Goal: Transaction & Acquisition: Purchase product/service

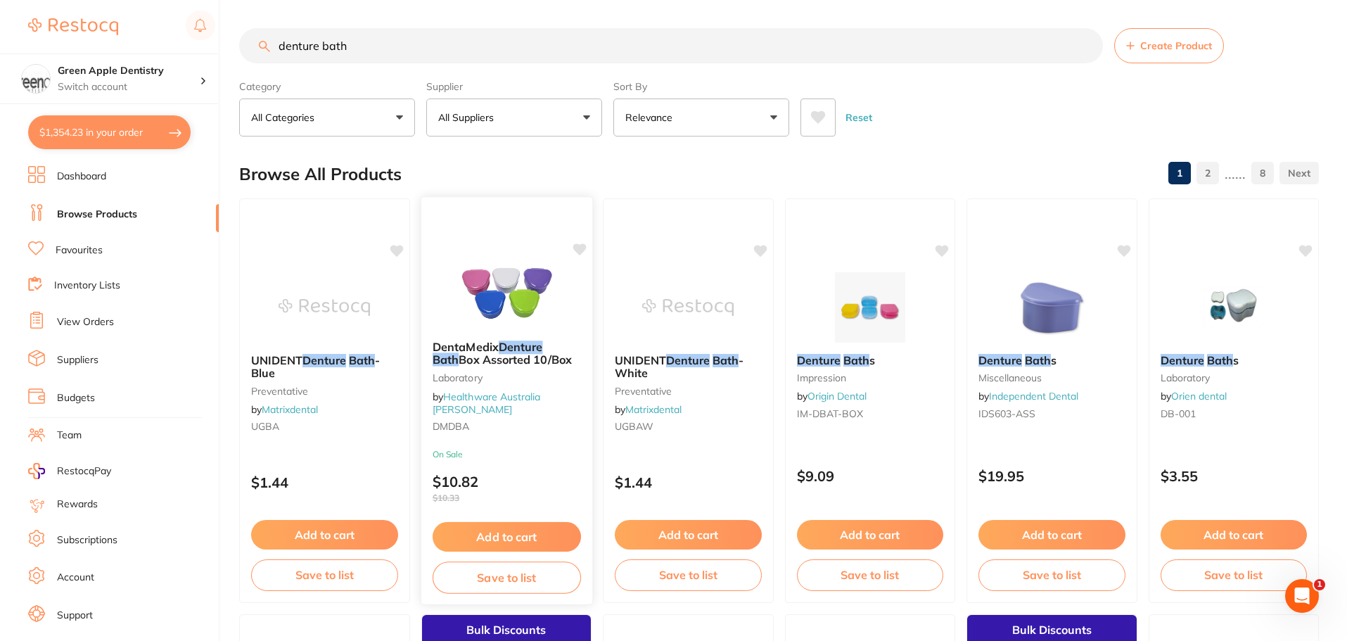
type input "denture bath"
click at [523, 312] on img at bounding box center [506, 292] width 92 height 71
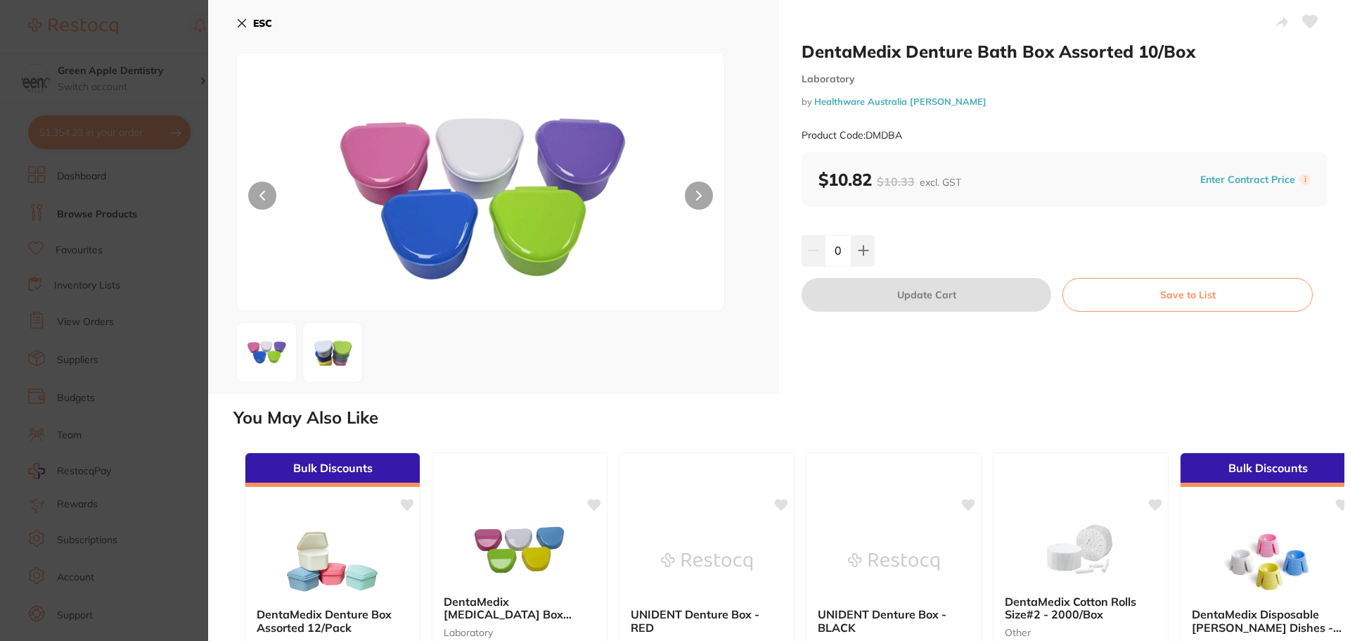
click at [264, 21] on b "ESC" at bounding box center [262, 23] width 19 height 13
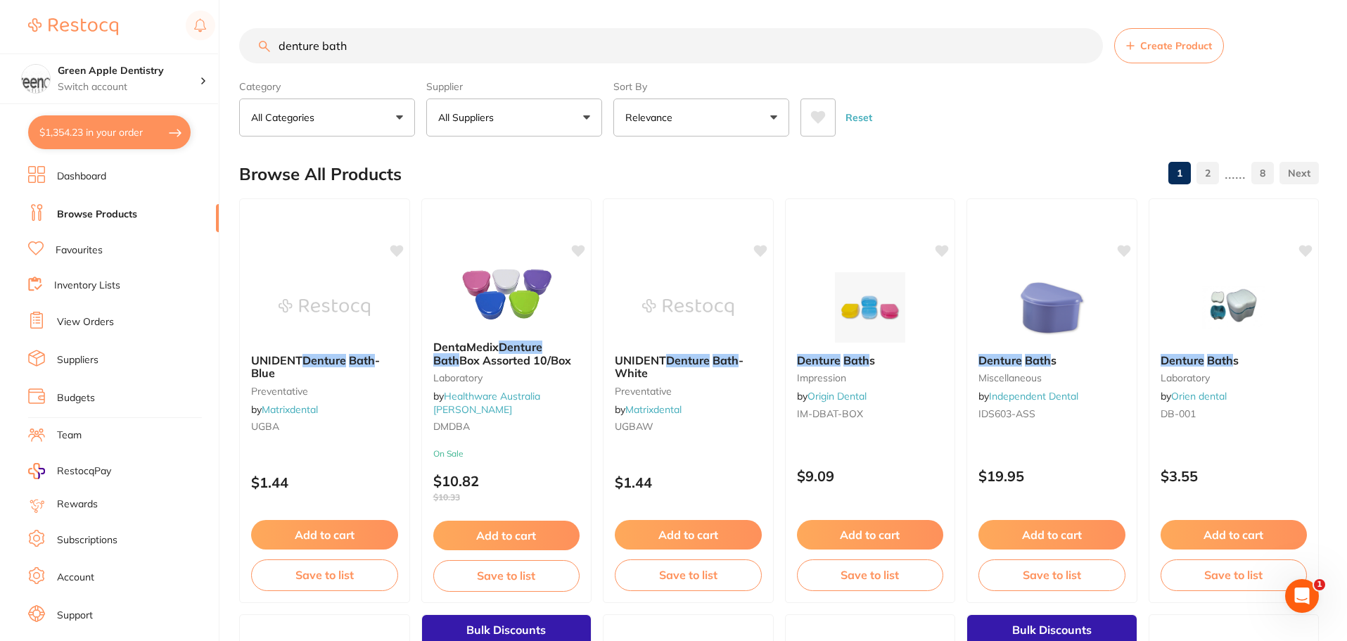
click at [486, 532] on button "Add to cart" at bounding box center [506, 535] width 147 height 30
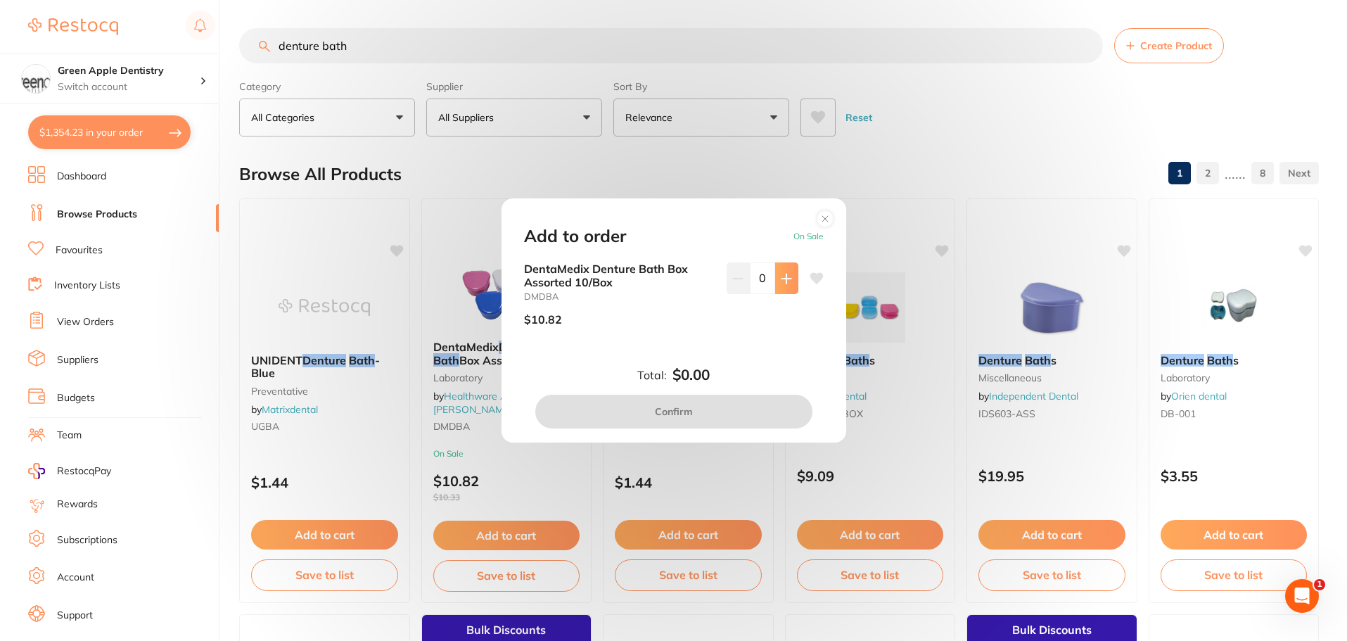
click at [788, 289] on button at bounding box center [786, 277] width 23 height 31
type input "1"
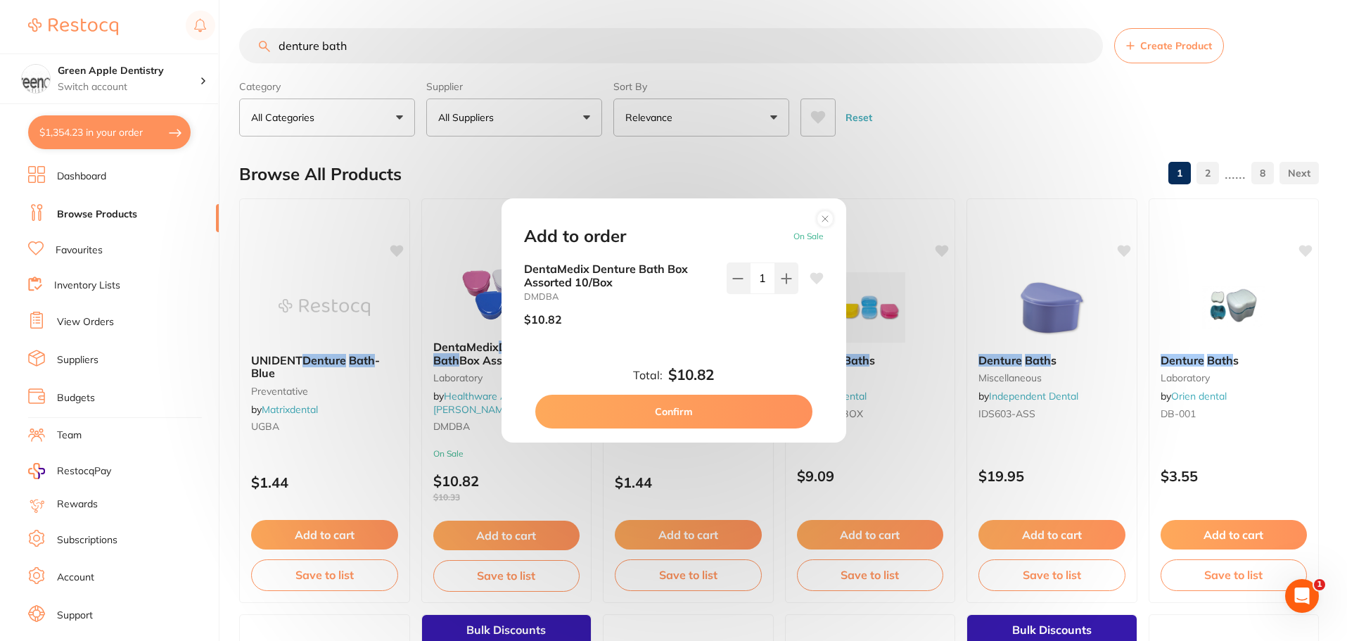
click at [667, 414] on button "Confirm" at bounding box center [673, 412] width 277 height 34
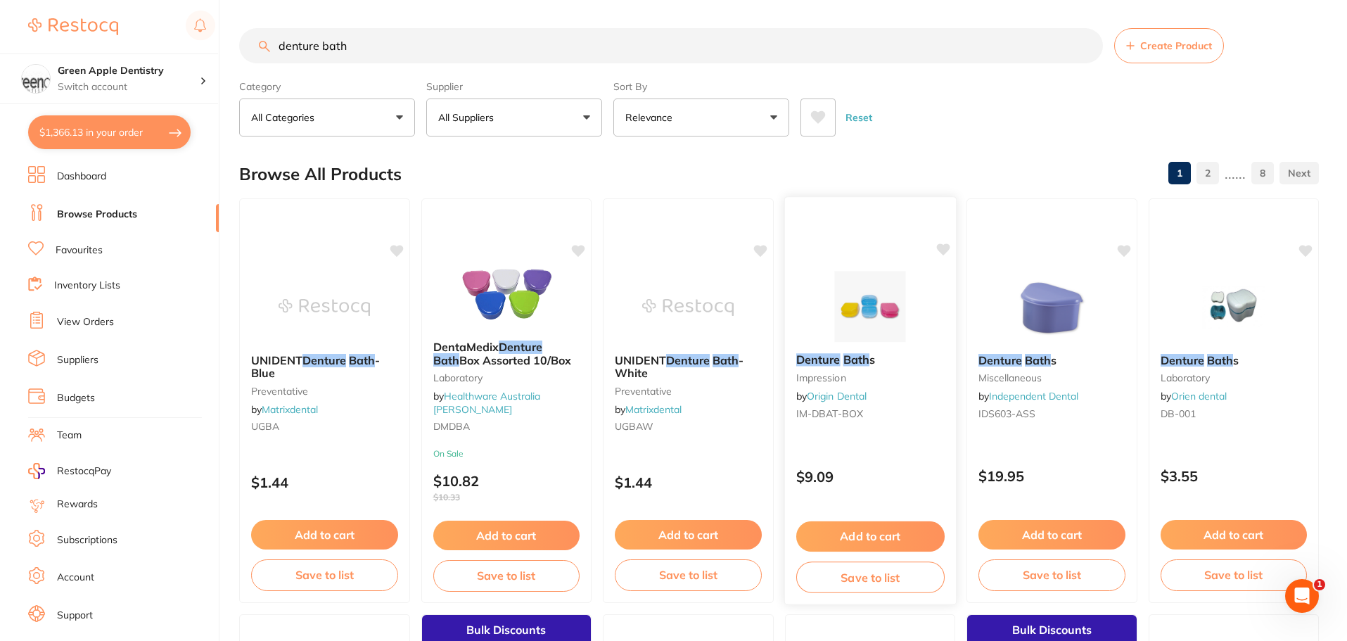
click at [827, 293] on img at bounding box center [870, 306] width 92 height 71
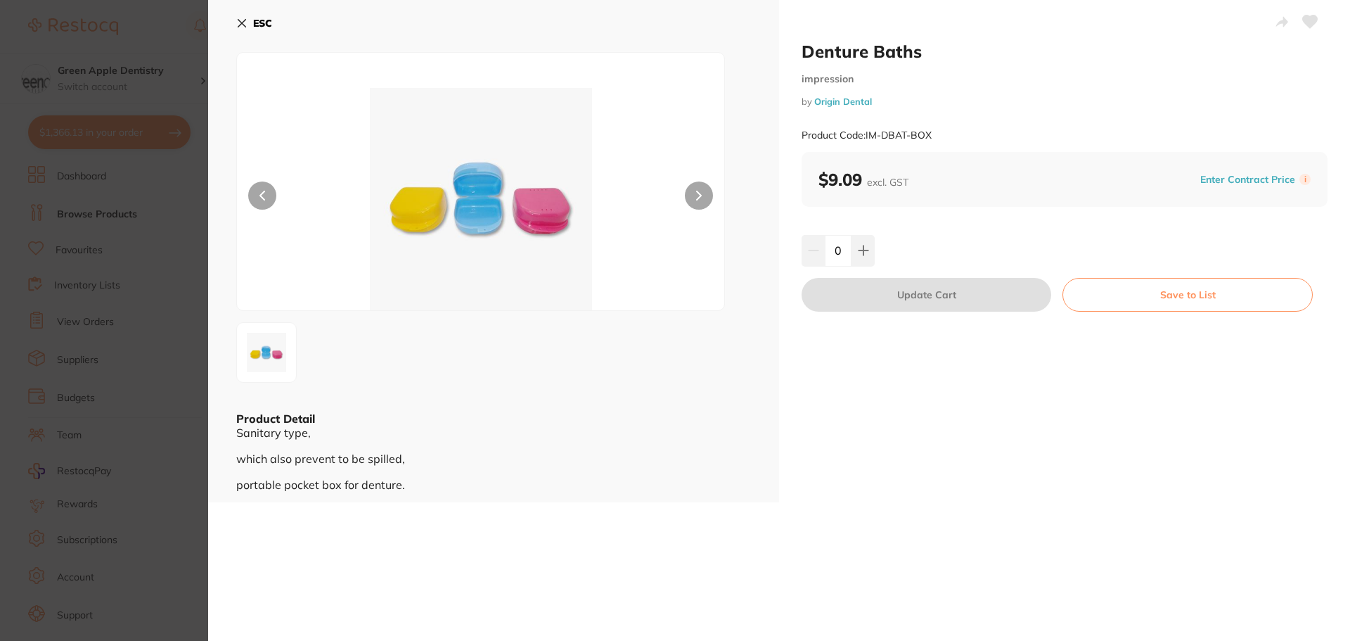
scroll to position [1, 0]
click at [871, 250] on button at bounding box center [863, 250] width 23 height 31
type input "1"
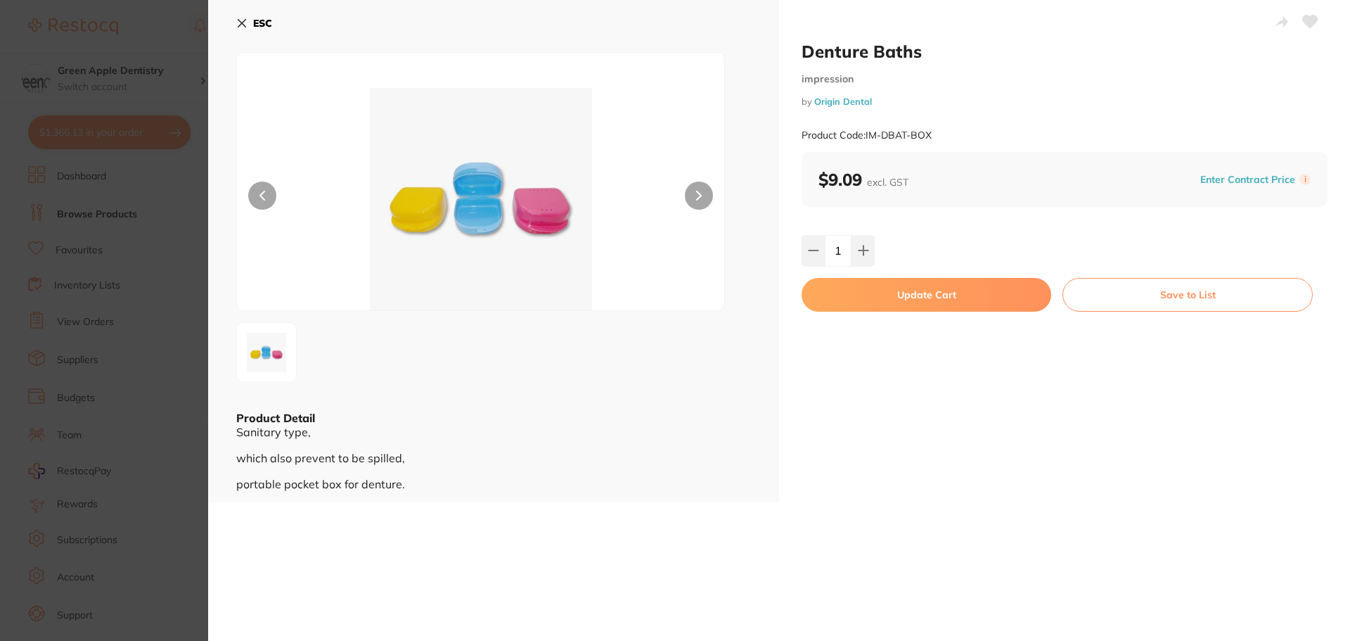
click at [931, 293] on button "Update Cart" at bounding box center [927, 295] width 250 height 34
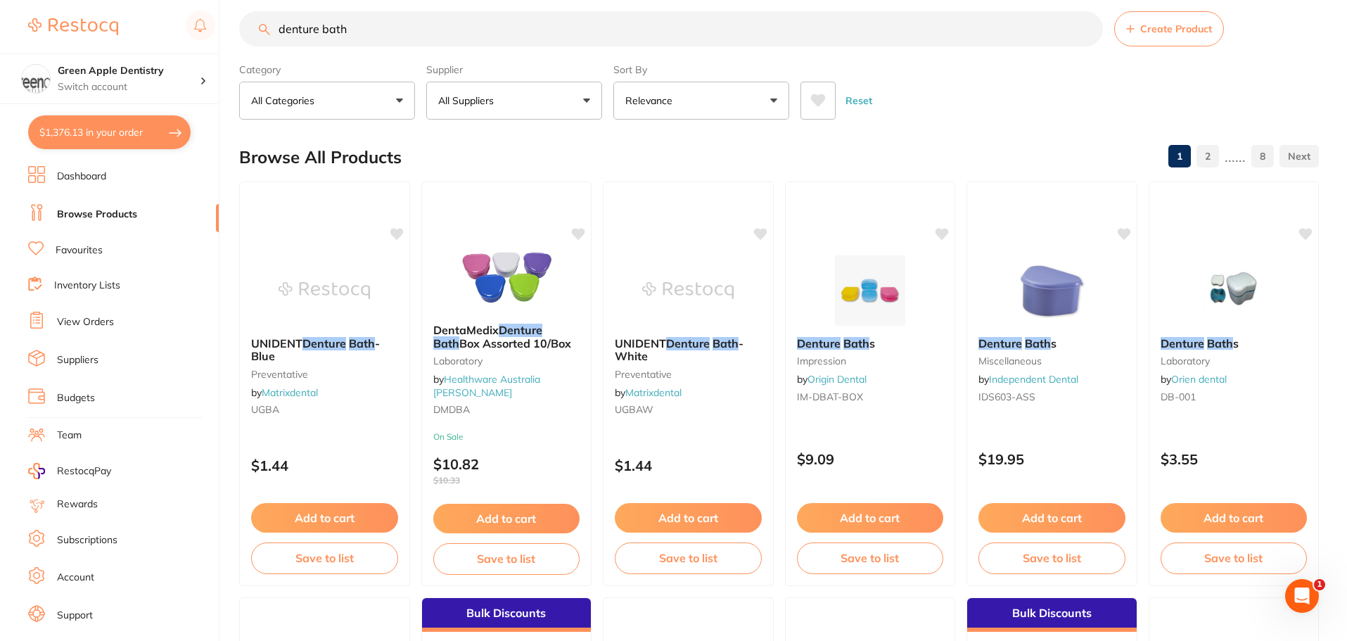
click at [62, 139] on button "$1,376.13 in your order" at bounding box center [109, 132] width 162 height 34
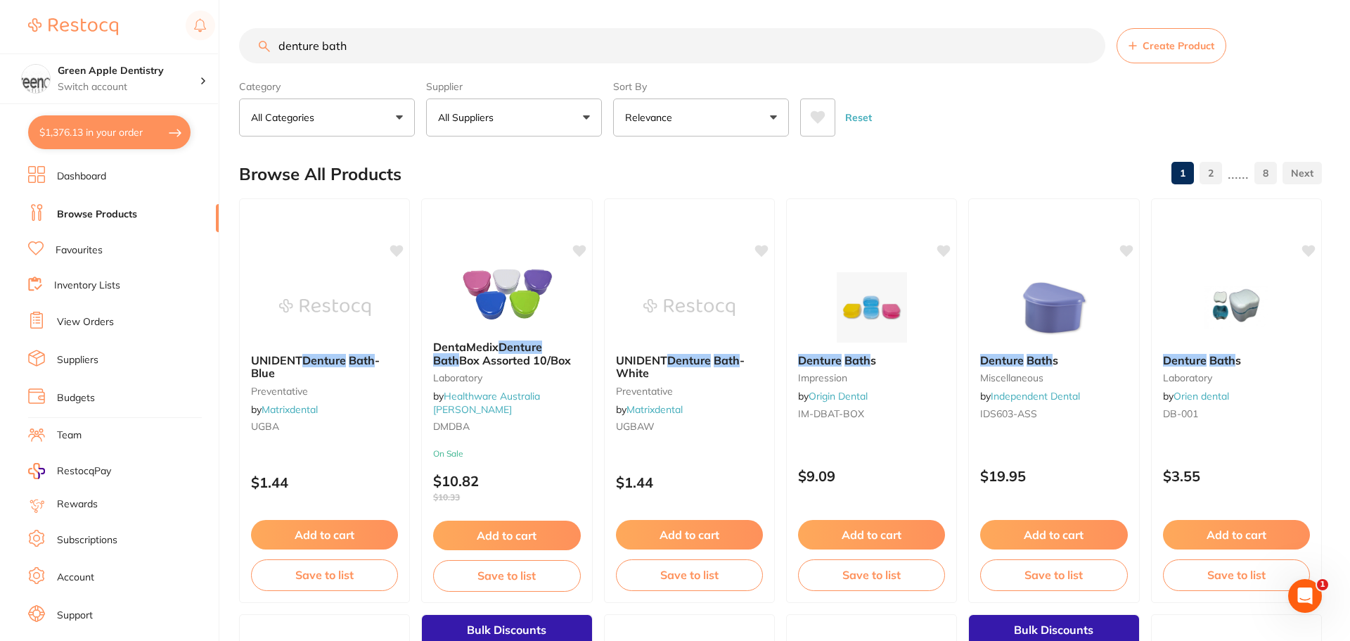
checkbox input "true"
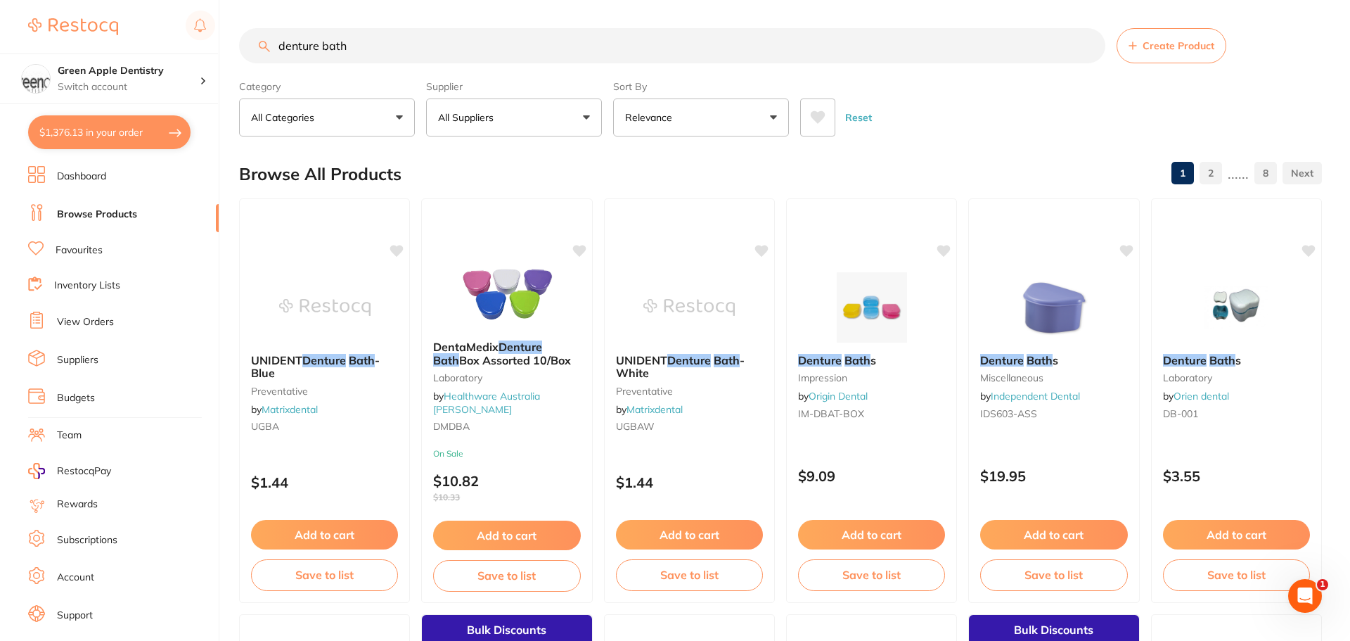
checkbox input "true"
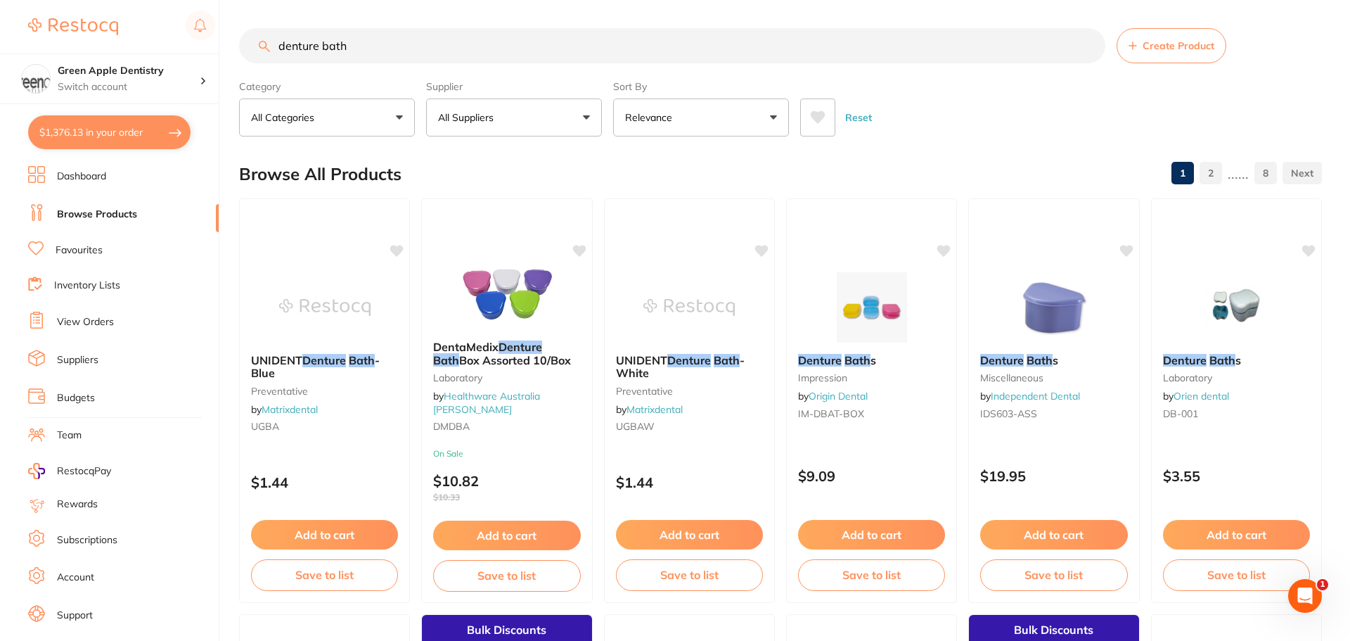
checkbox input "true"
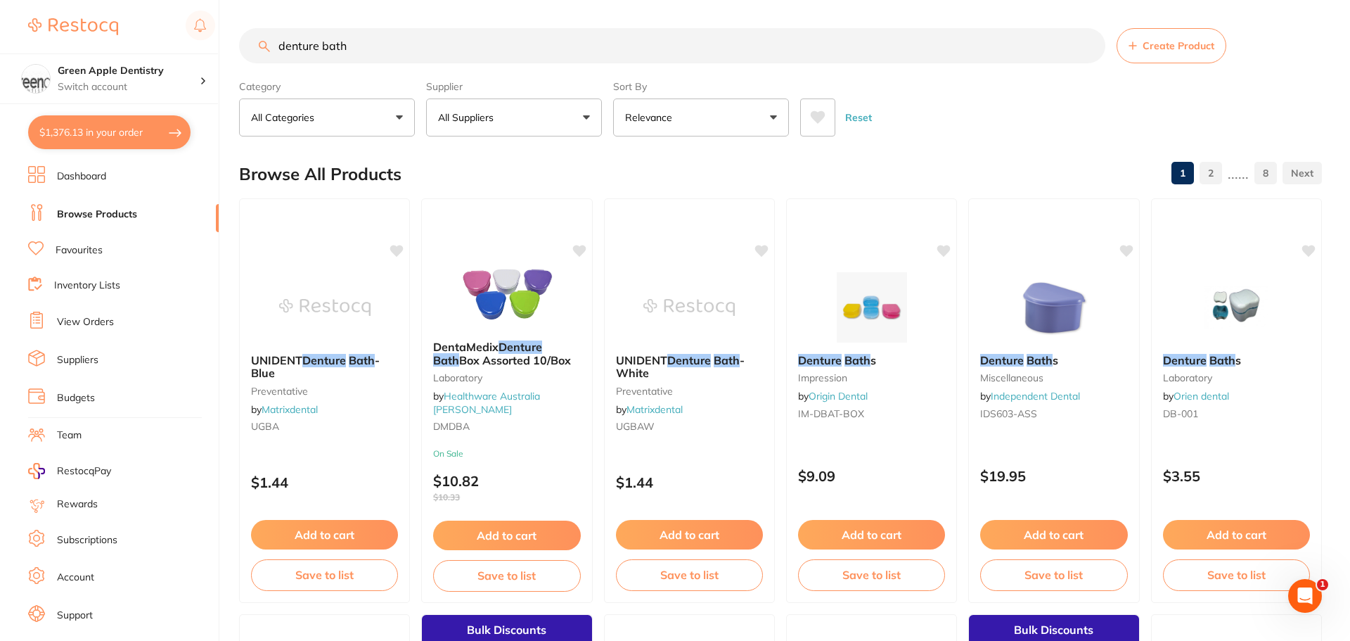
checkbox input "true"
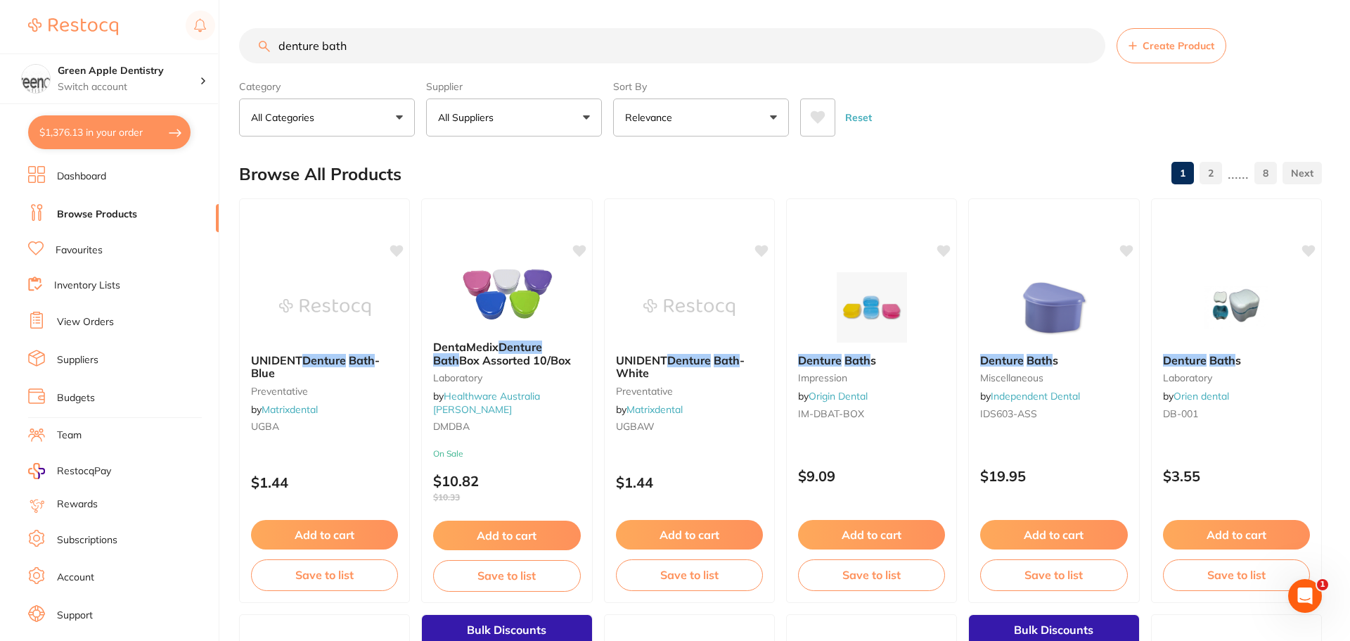
checkbox input "true"
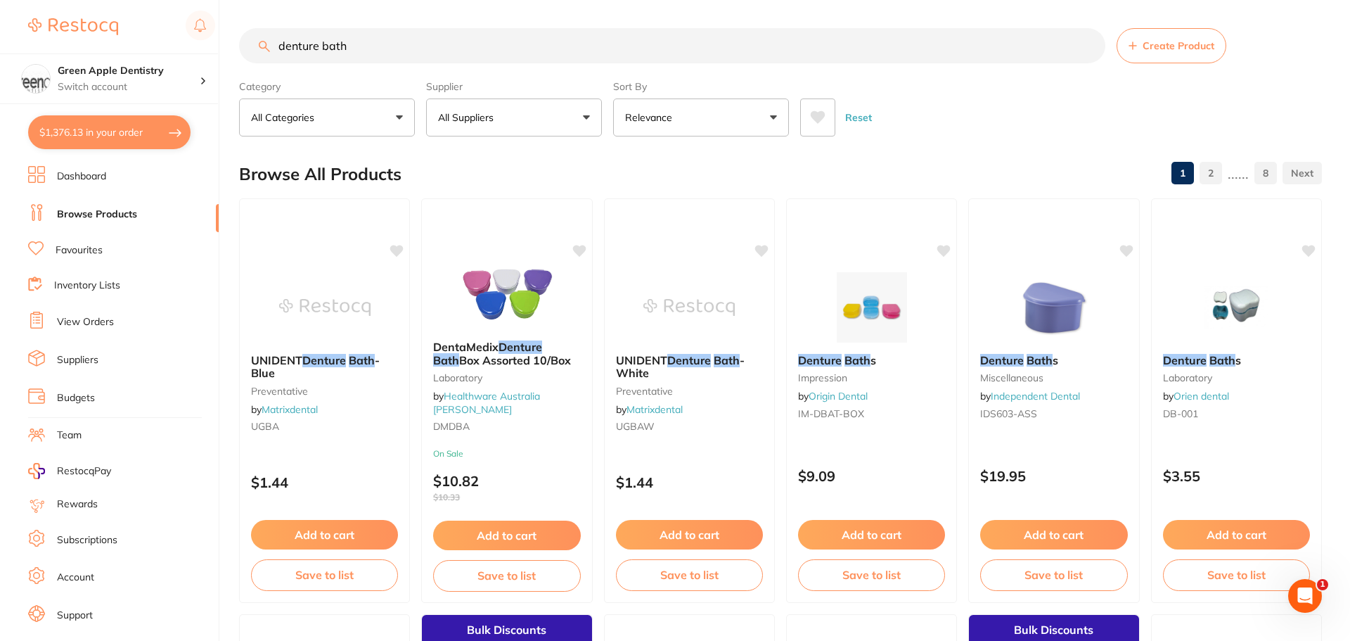
checkbox input "true"
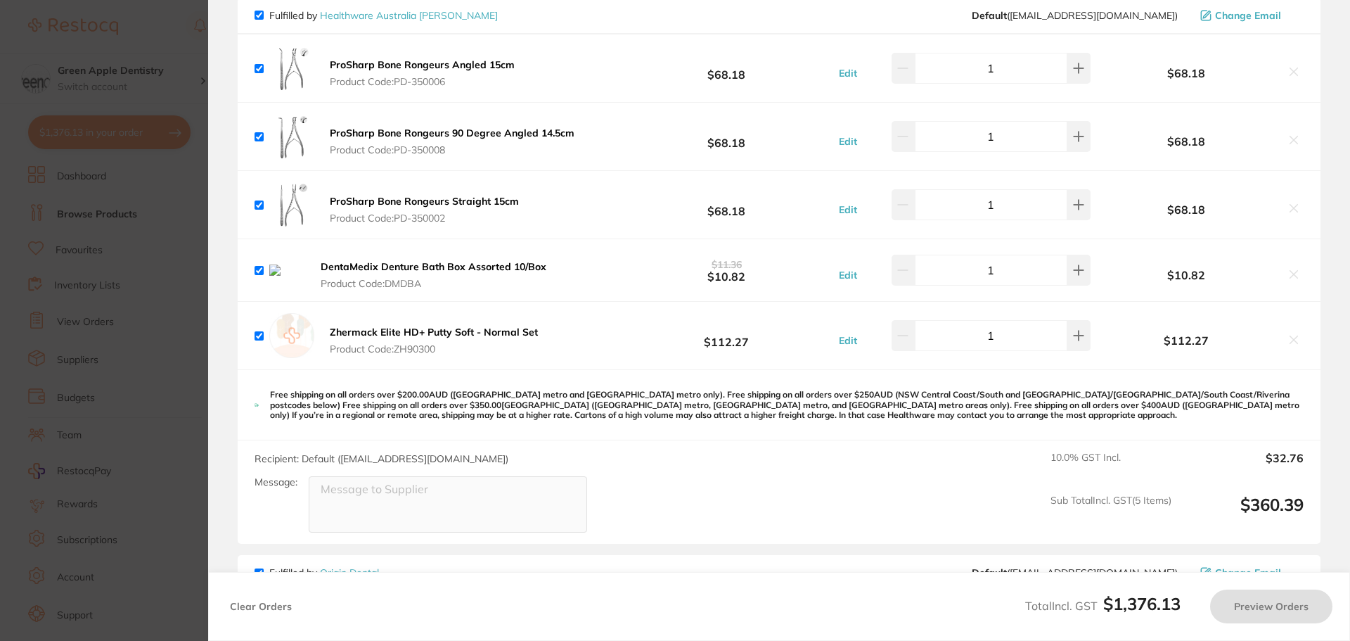
checkbox input "true"
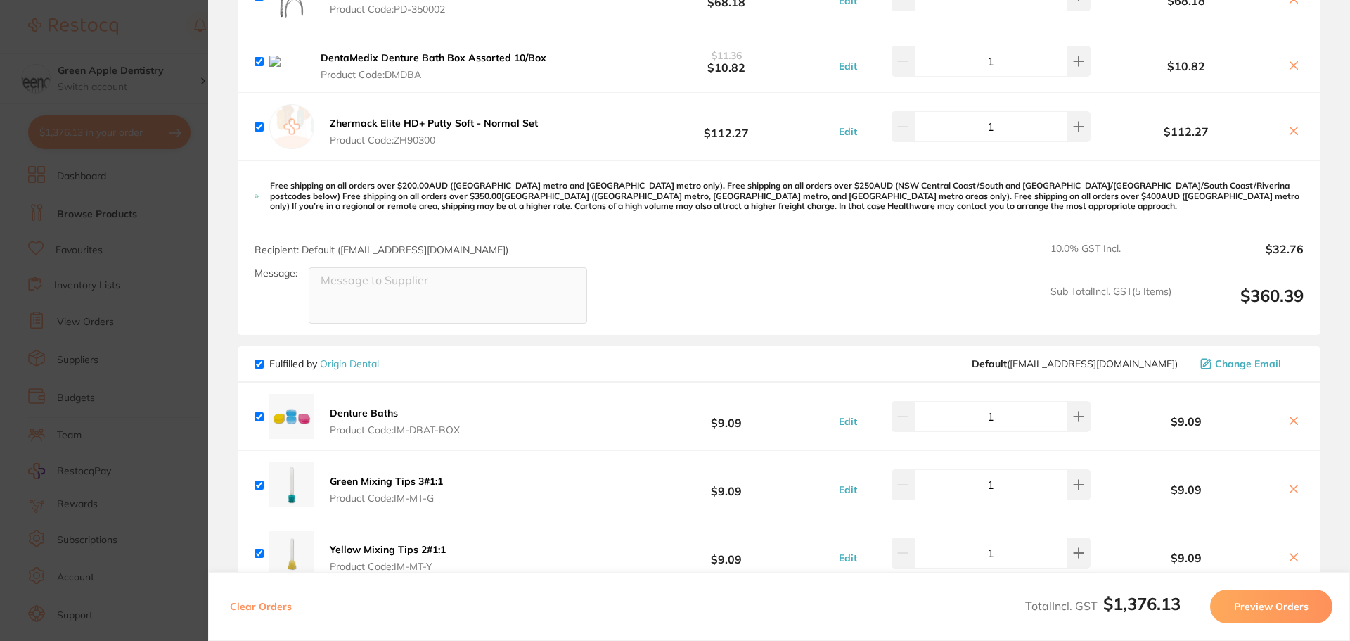
scroll to position [335, 0]
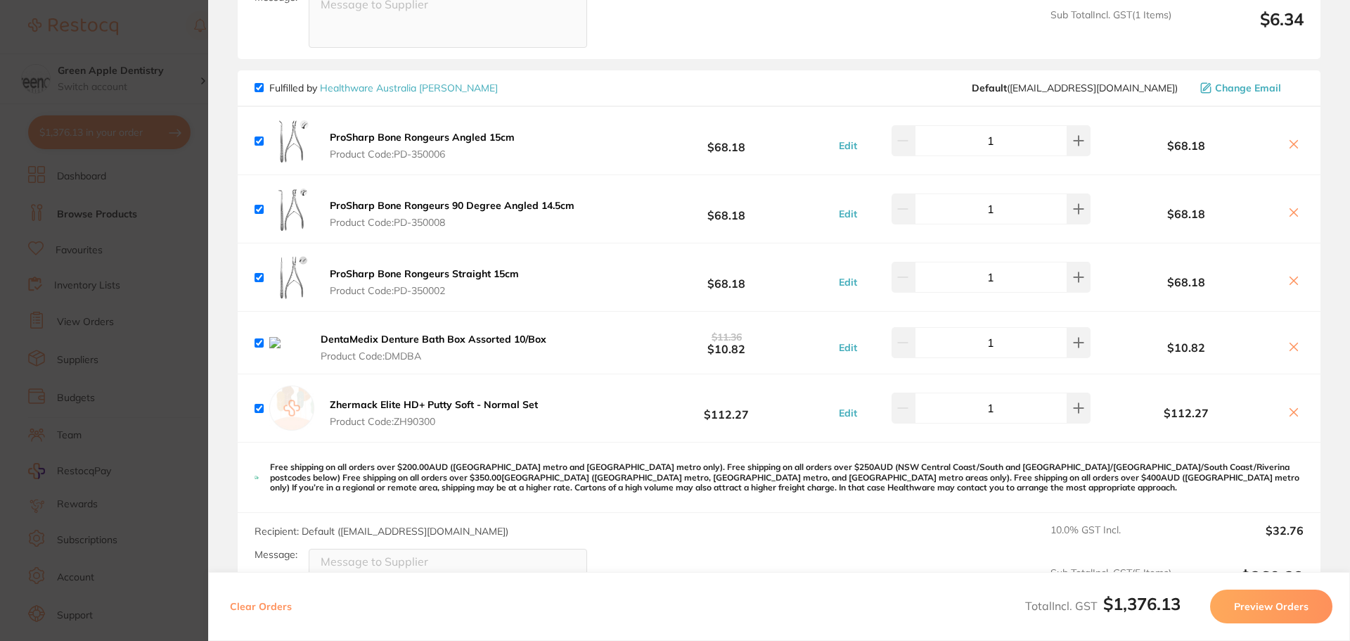
click at [1290, 343] on icon at bounding box center [1293, 346] width 11 height 11
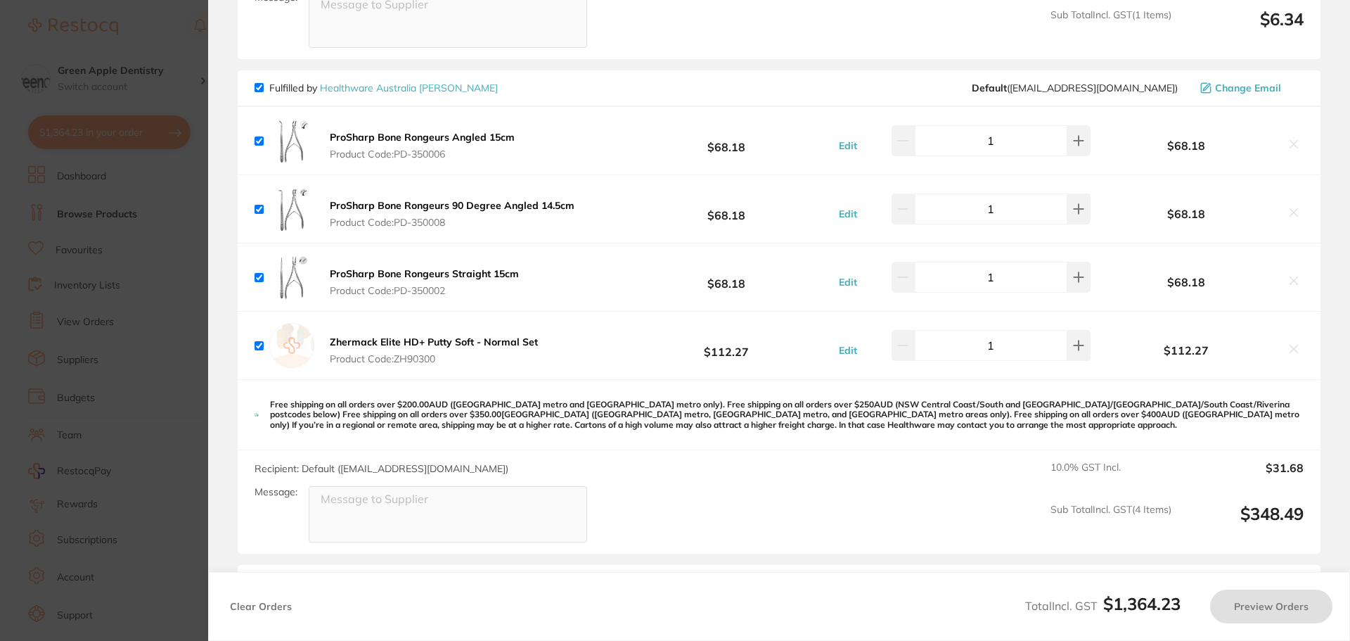
click at [150, 279] on section "Update RRP Set your pre negotiated price for this item. Item Agreed RRP (excl. …" at bounding box center [675, 320] width 1350 height 641
checkbox input "true"
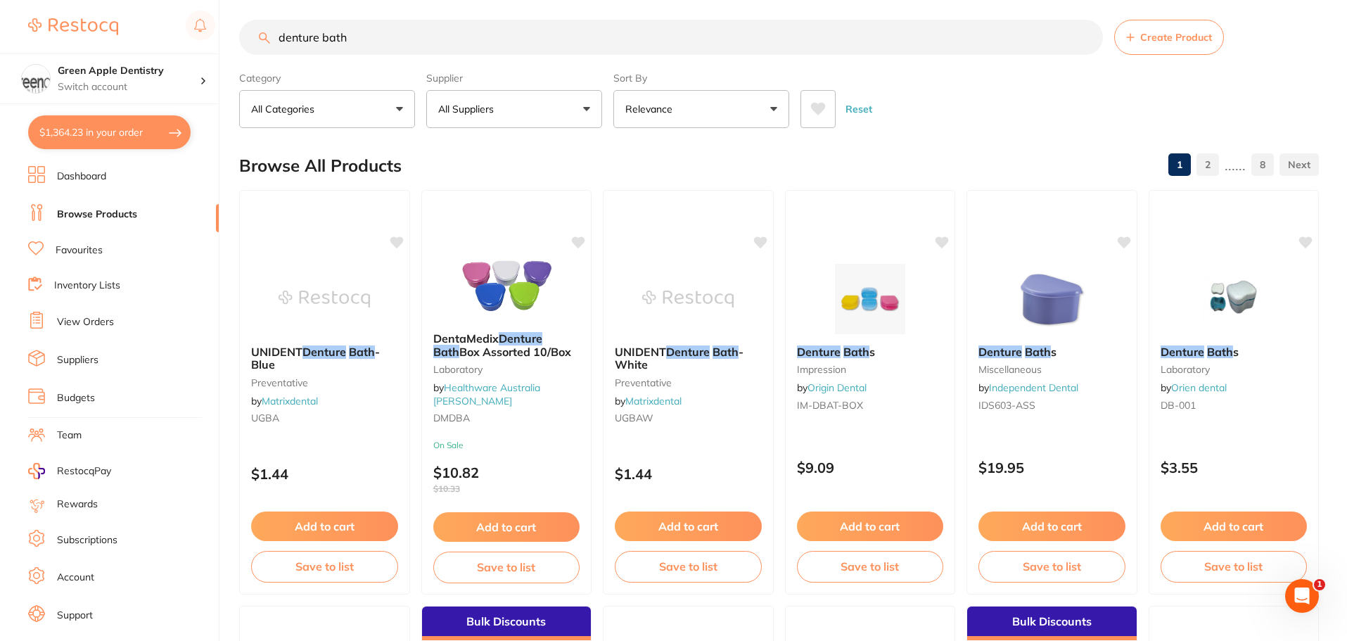
scroll to position [0, 0]
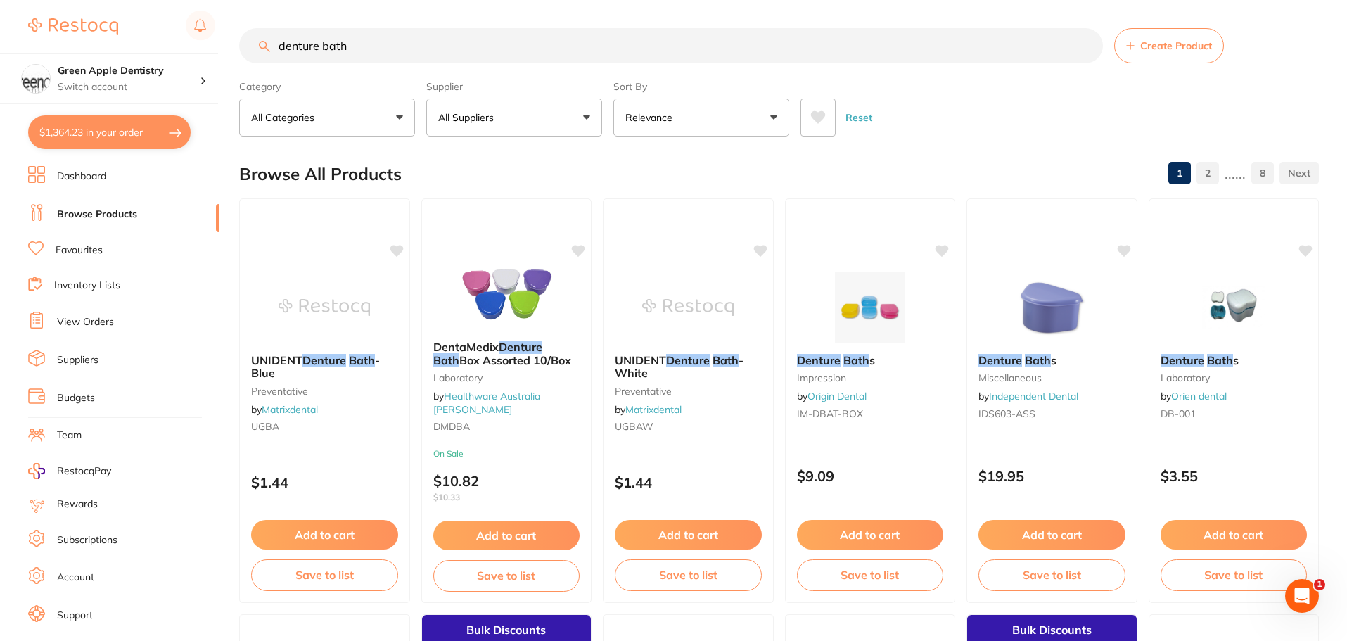
click at [431, 53] on input "denture bath" at bounding box center [671, 45] width 864 height 35
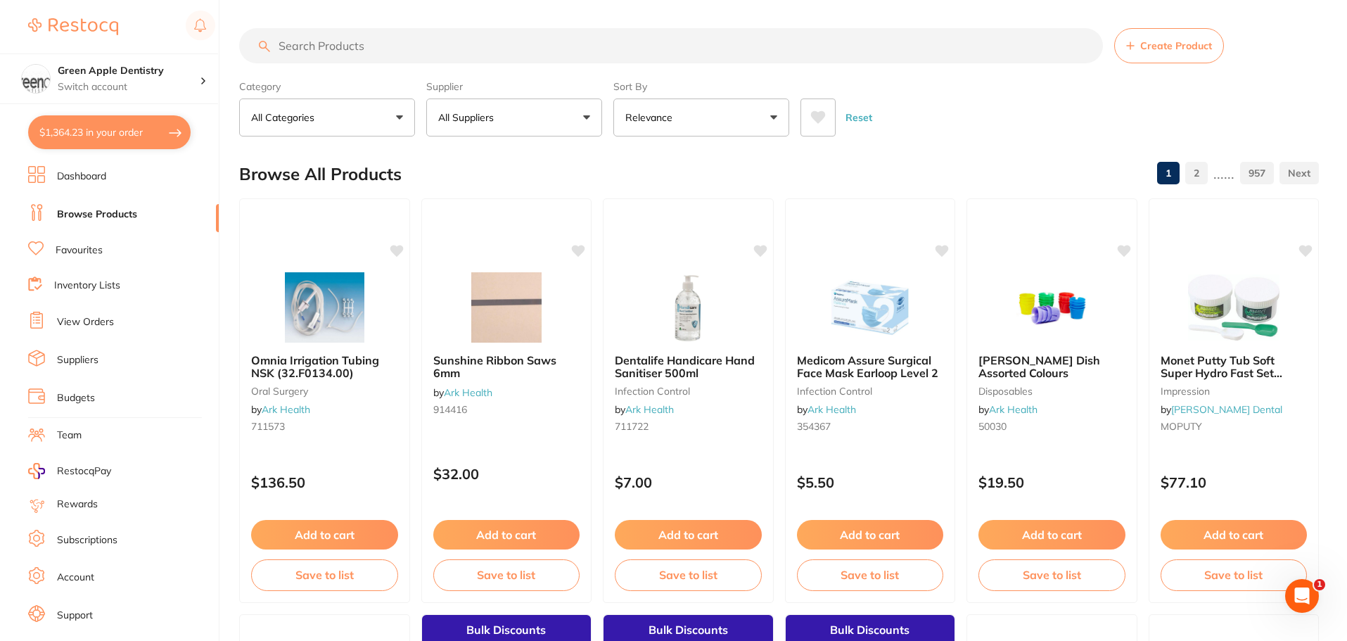
click at [445, 49] on input "search" at bounding box center [671, 45] width 864 height 35
type input "e"
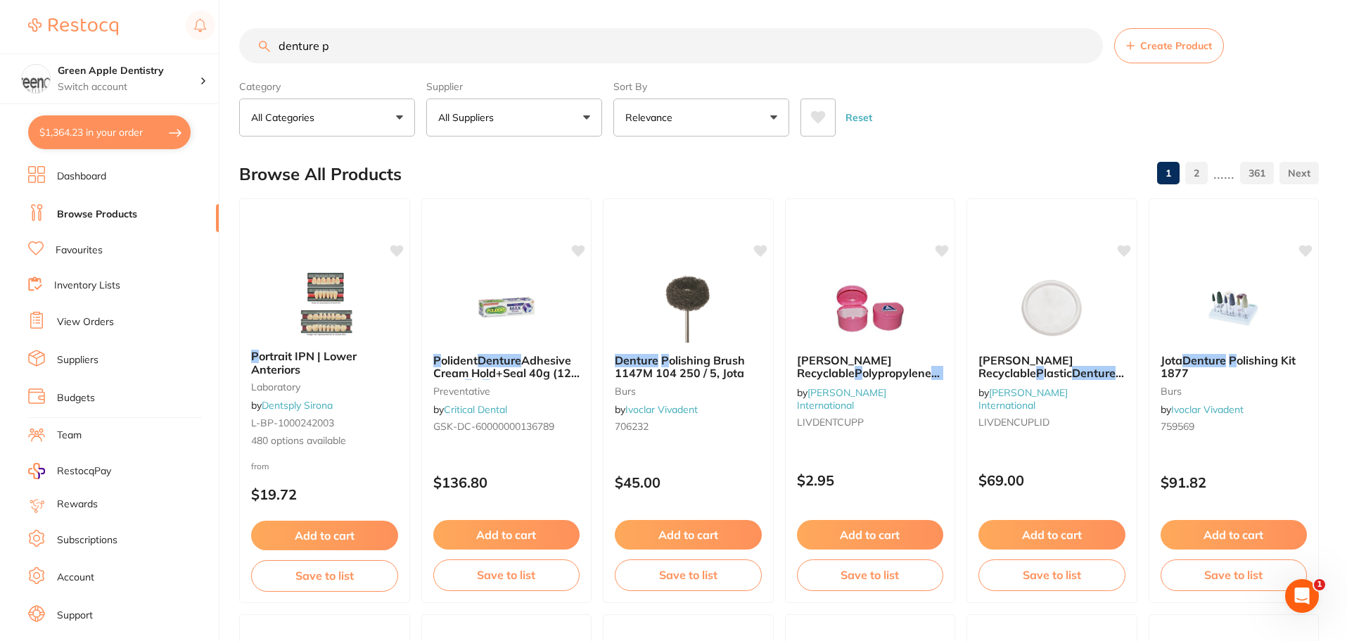
type input "denture p"
click at [573, 125] on button "All Suppliers" at bounding box center [514, 117] width 176 height 38
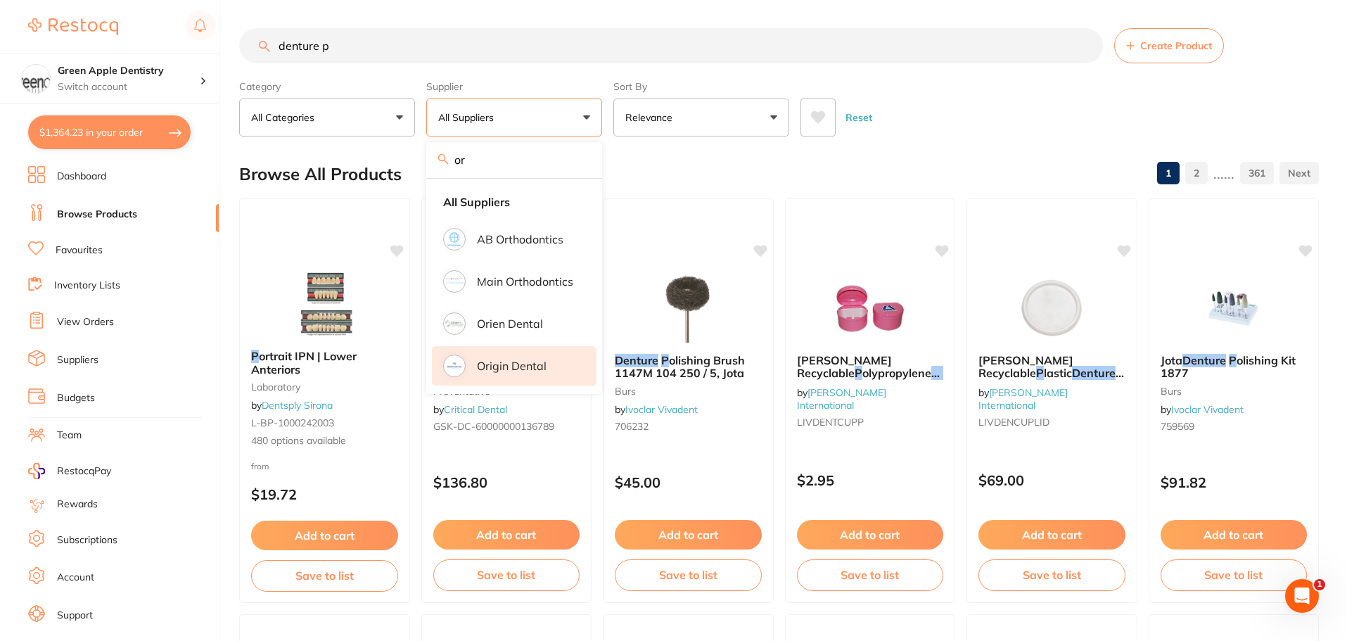
type input "or"
click at [495, 363] on p "Origin Dental" at bounding box center [512, 365] width 70 height 13
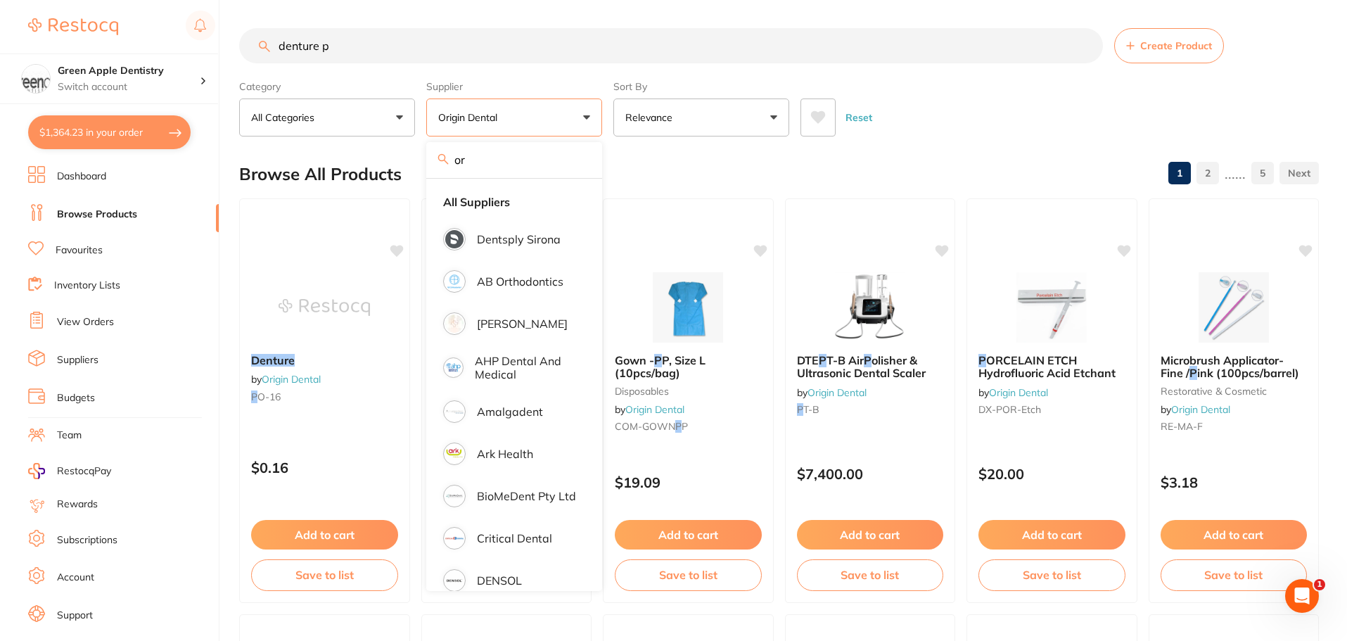
click at [933, 113] on div "Reset" at bounding box center [1053, 111] width 507 height 49
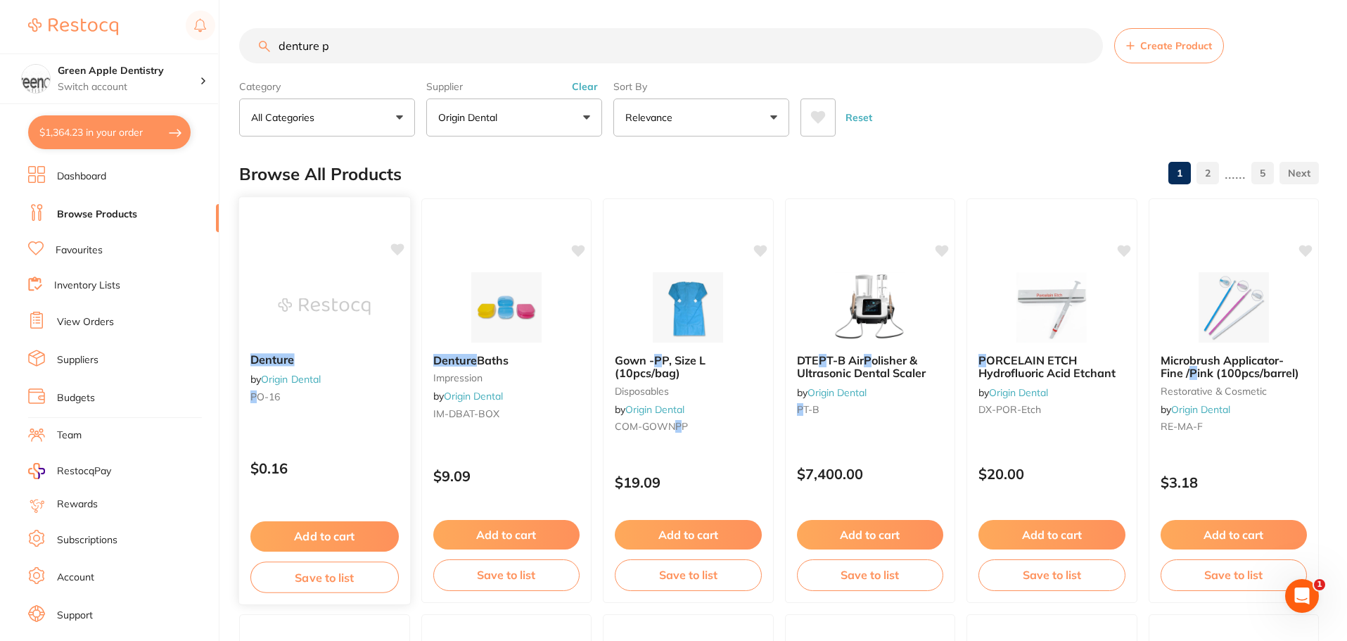
click at [369, 292] on img at bounding box center [324, 306] width 92 height 71
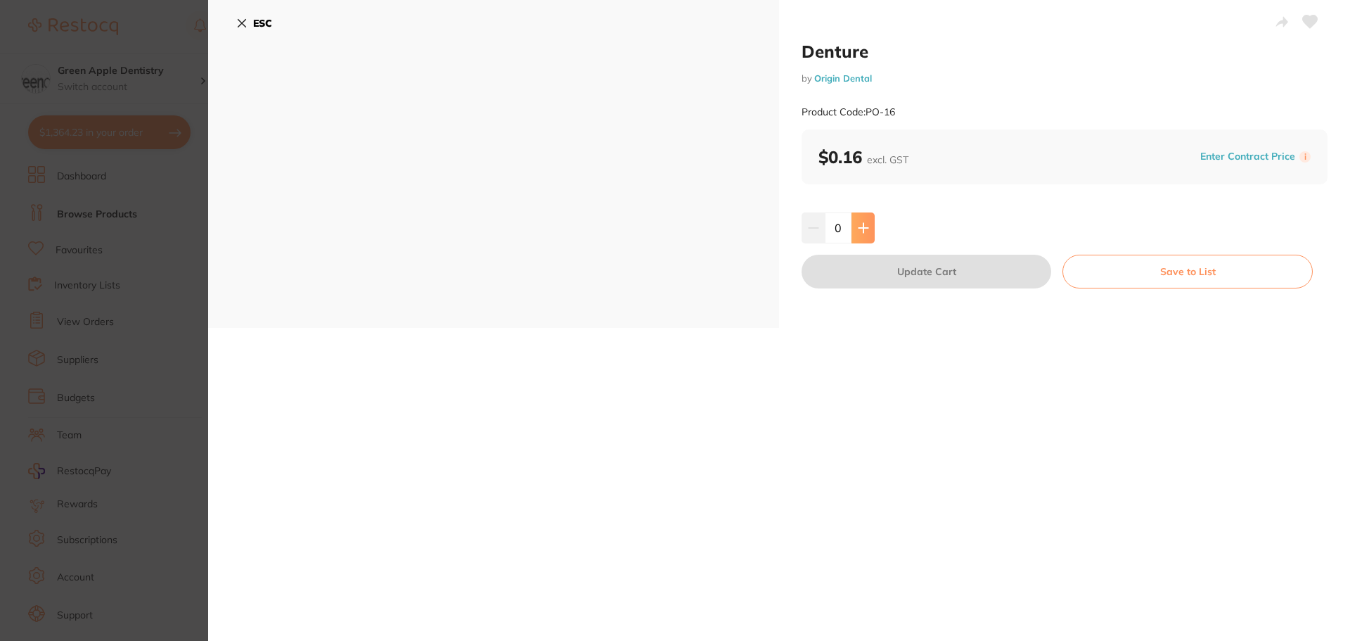
click at [866, 231] on icon at bounding box center [863, 227] width 11 height 11
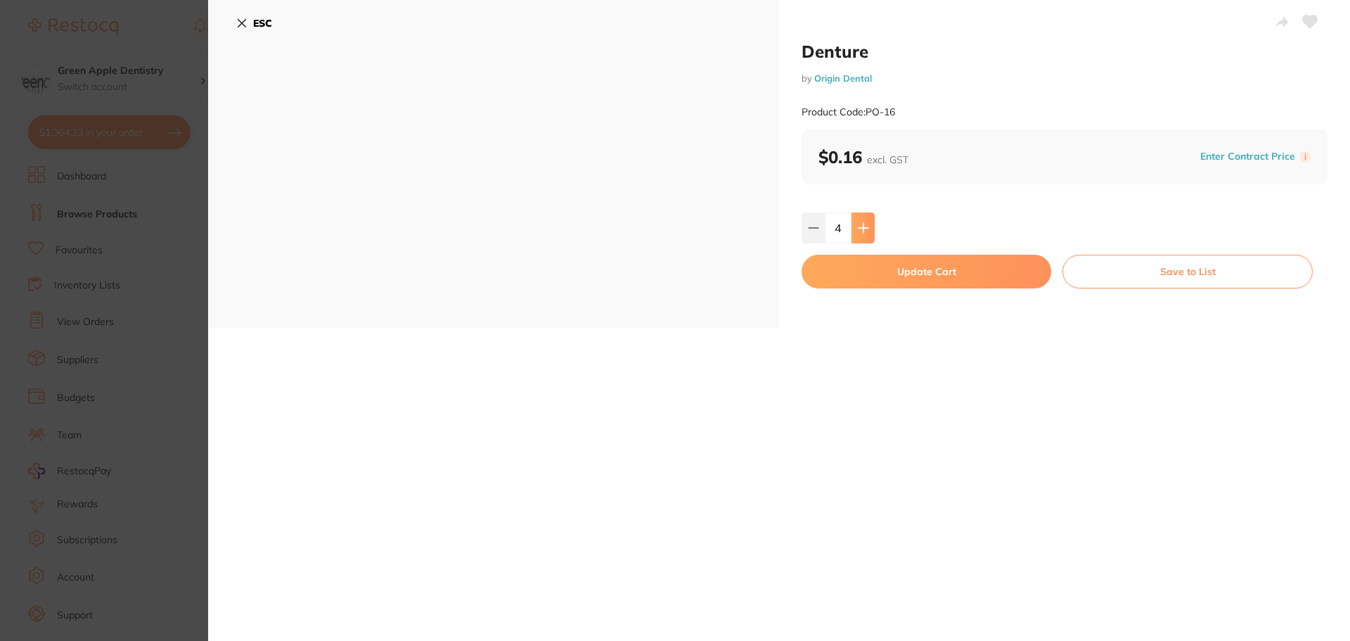
click at [866, 231] on icon at bounding box center [863, 227] width 11 height 11
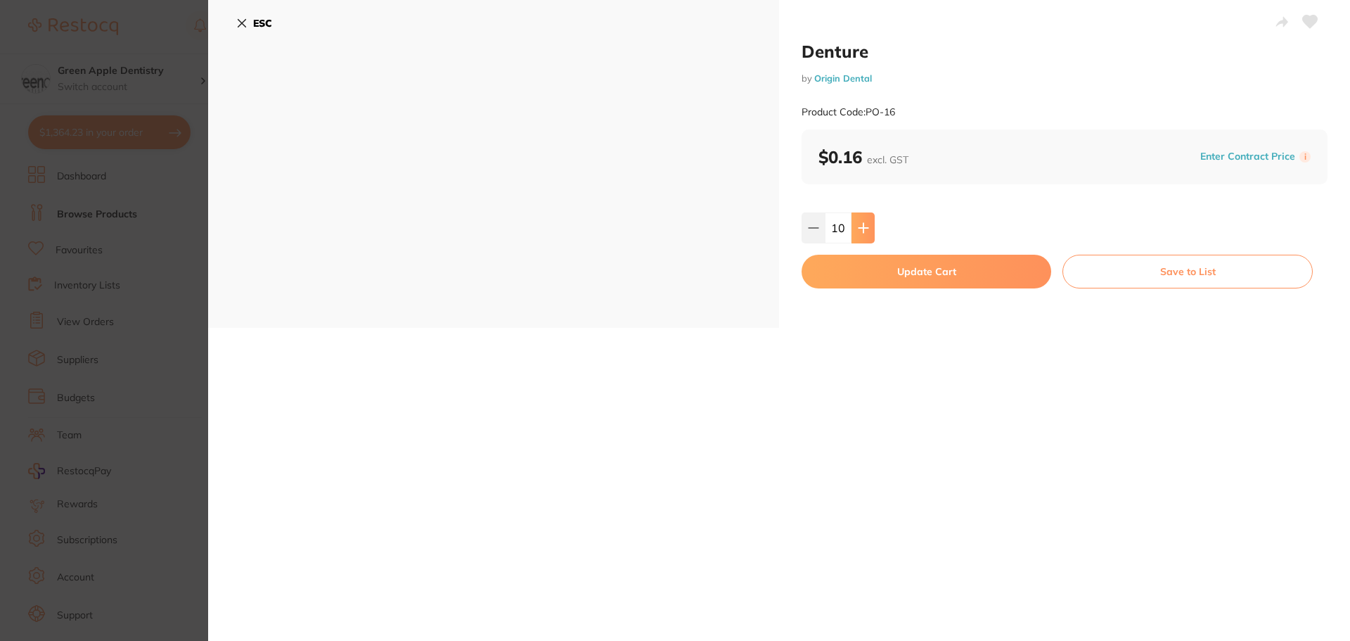
click at [866, 231] on icon at bounding box center [863, 227] width 11 height 11
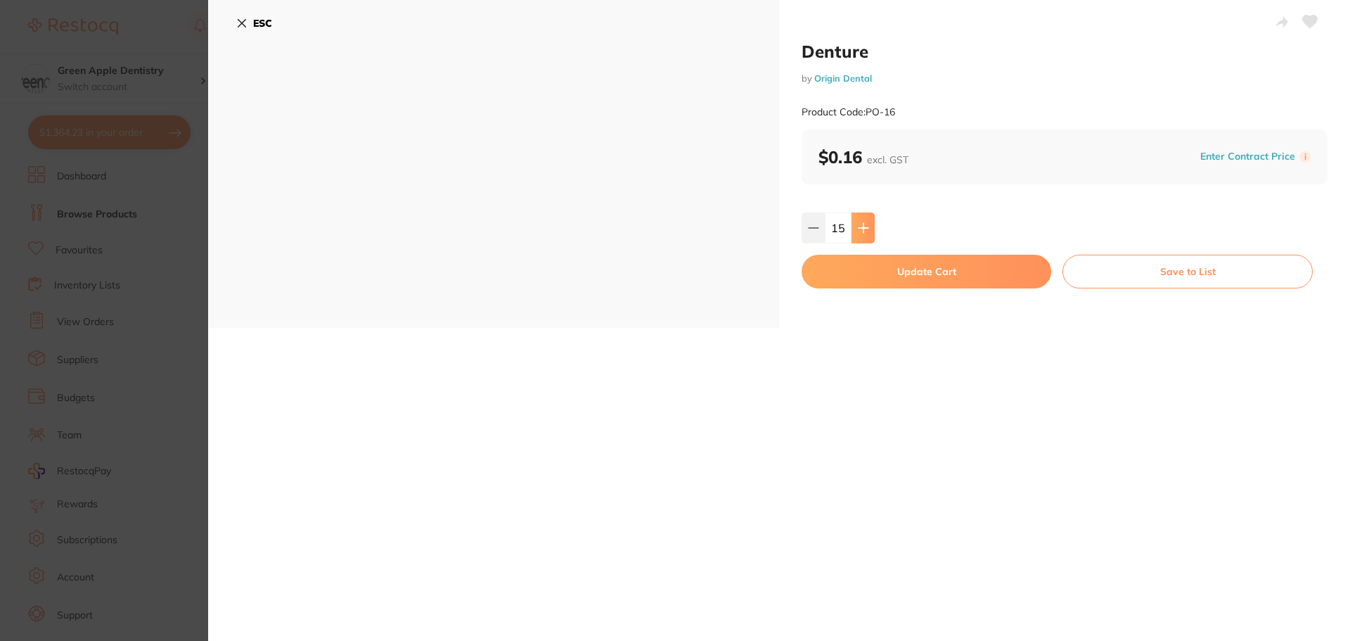
click at [866, 231] on icon at bounding box center [863, 227] width 11 height 11
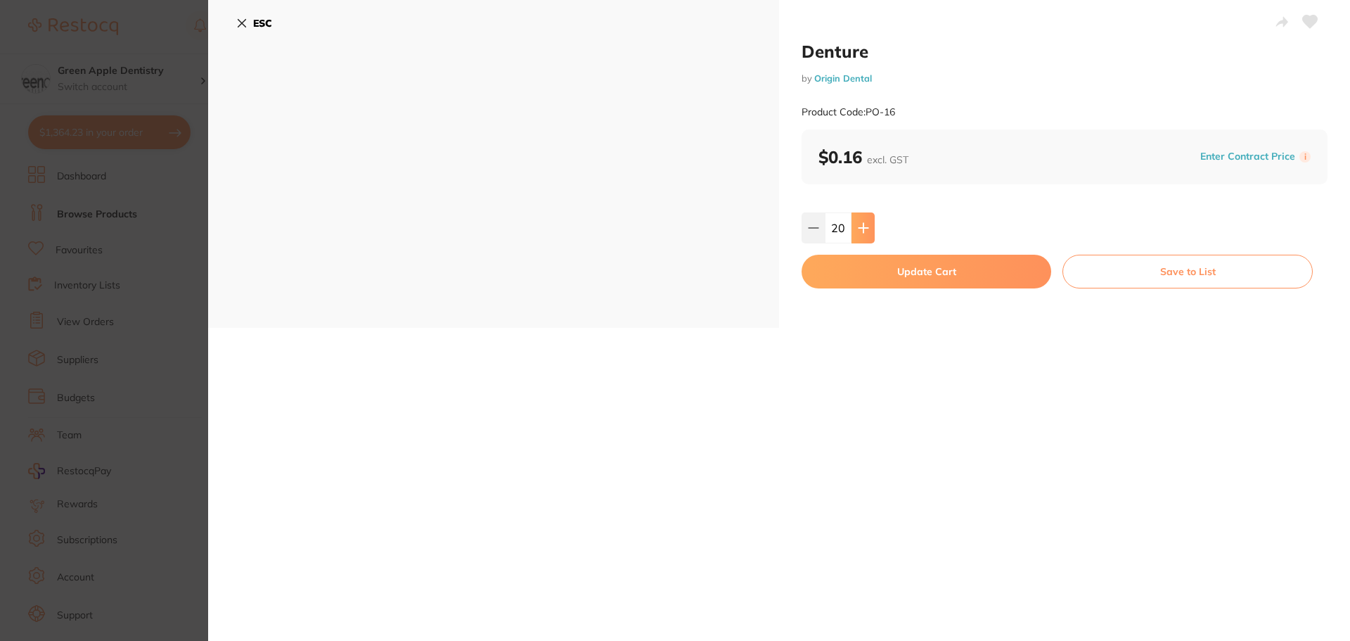
click at [866, 231] on icon at bounding box center [863, 227] width 11 height 11
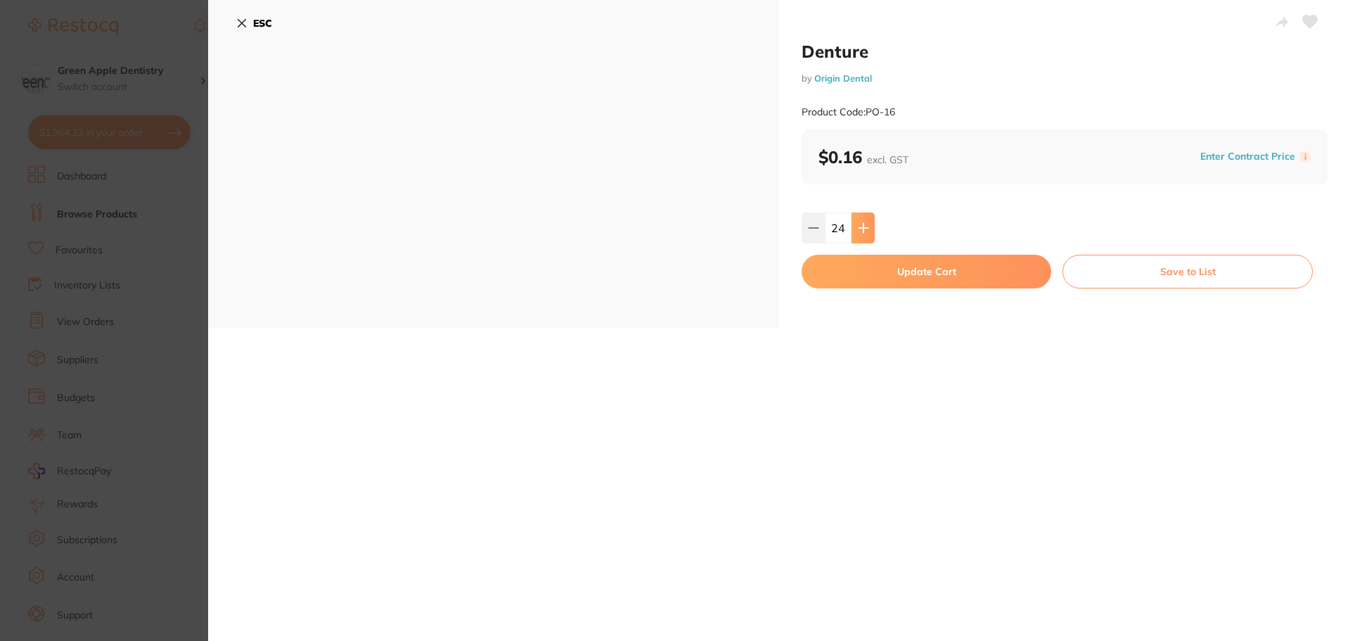
click at [866, 231] on icon at bounding box center [863, 227] width 11 height 11
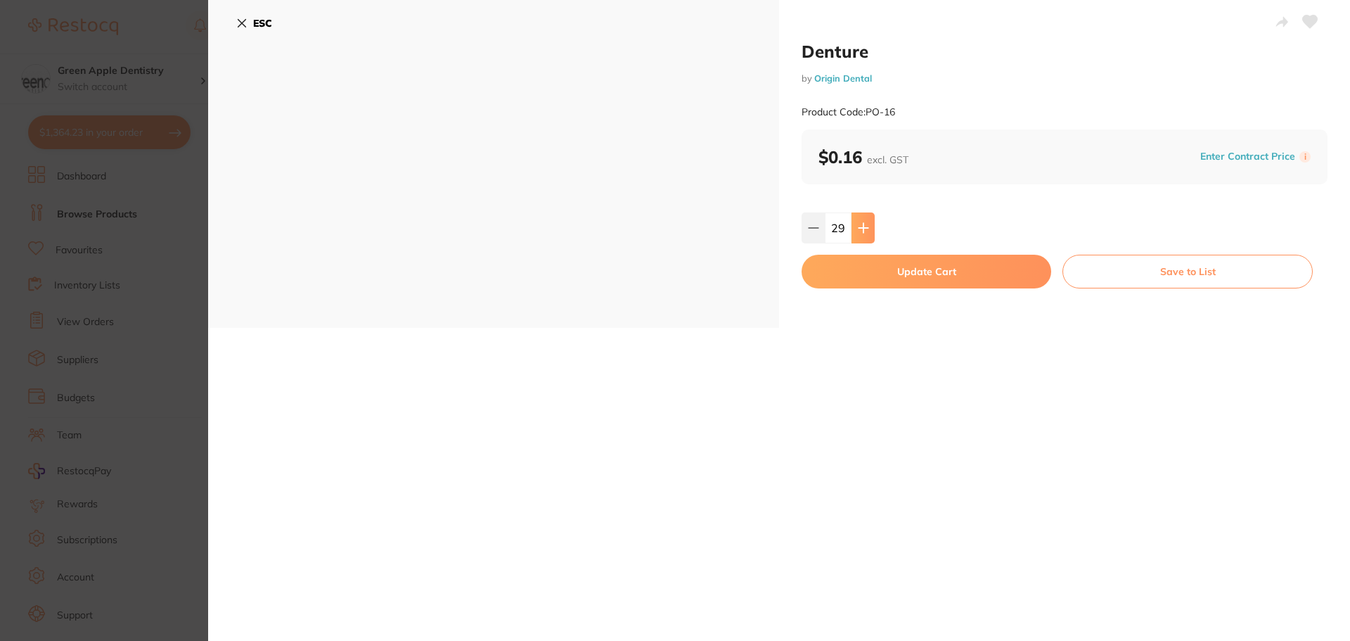
type input "30"
click at [928, 276] on button "Update Cart" at bounding box center [927, 272] width 250 height 34
checkbox input "false"
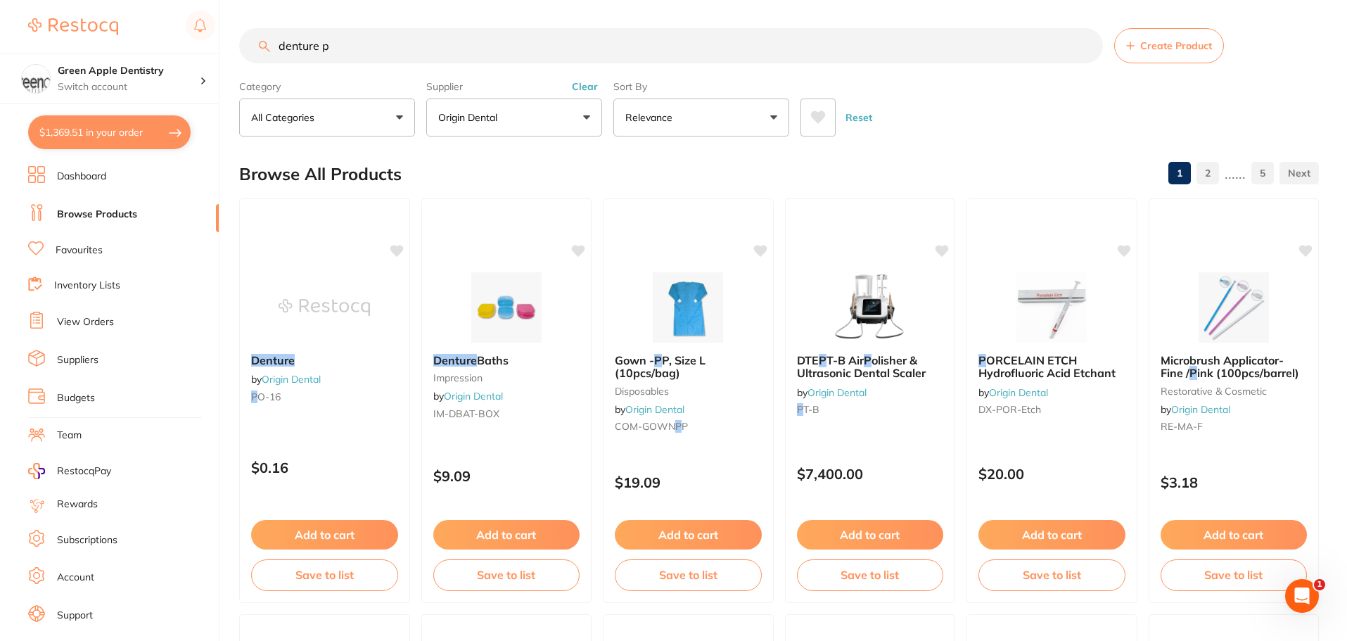
click at [693, 42] on input "denture p" at bounding box center [671, 45] width 864 height 35
